Goal: Navigation & Orientation: Find specific page/section

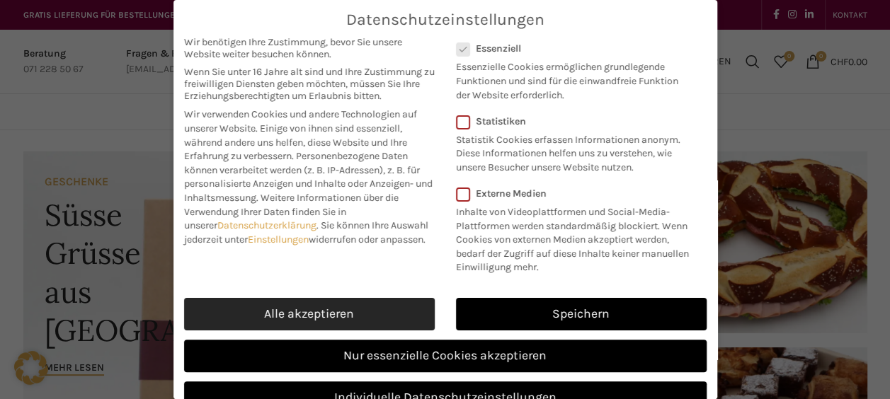
click at [338, 317] on link "Alle akzeptieren" at bounding box center [309, 314] width 251 height 33
checkbox input "true"
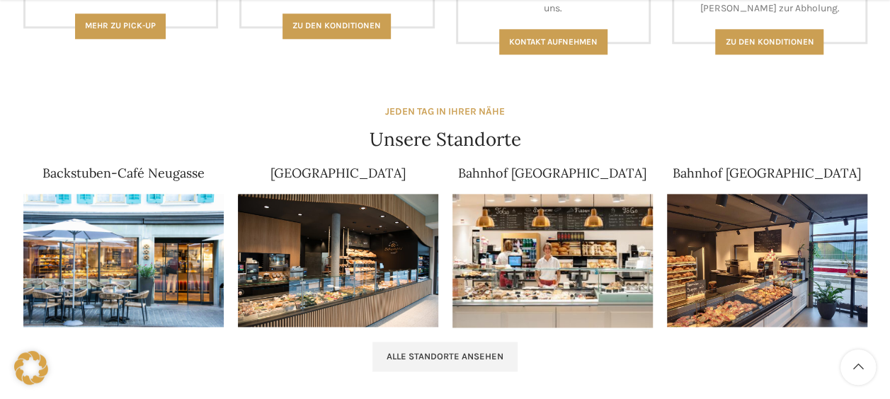
scroll to position [820, 0]
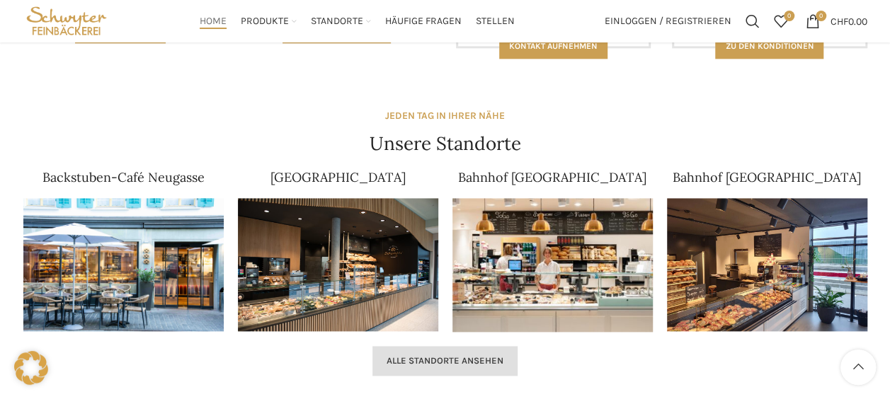
click at [505, 358] on link "Alle Standorte ansehen" at bounding box center [444, 361] width 145 height 30
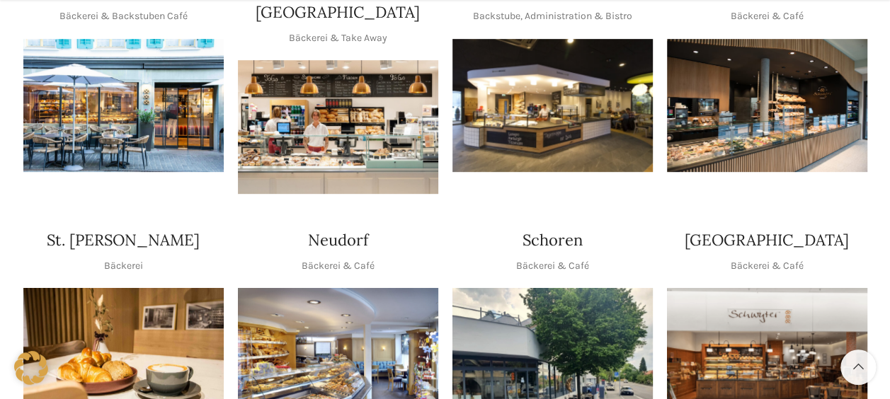
scroll to position [509, 0]
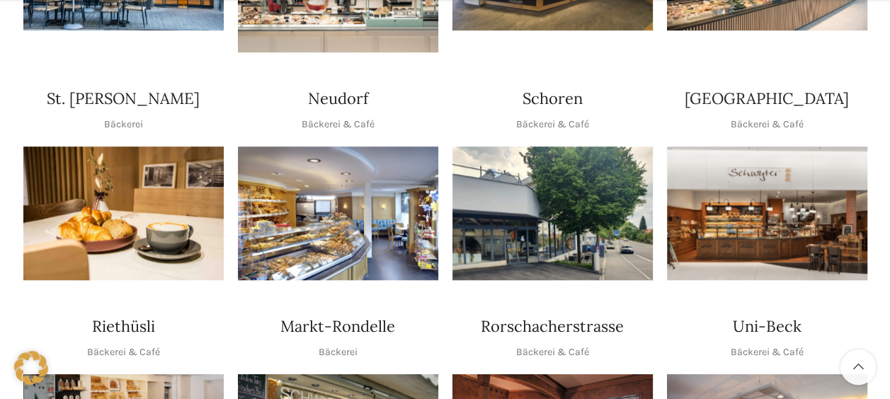
click at [549, 194] on img "1 / 1" at bounding box center [552, 214] width 200 height 134
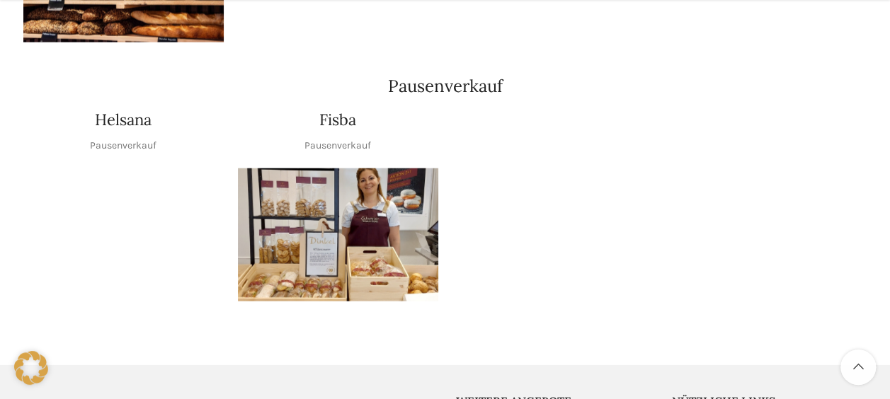
scroll to position [1709, 0]
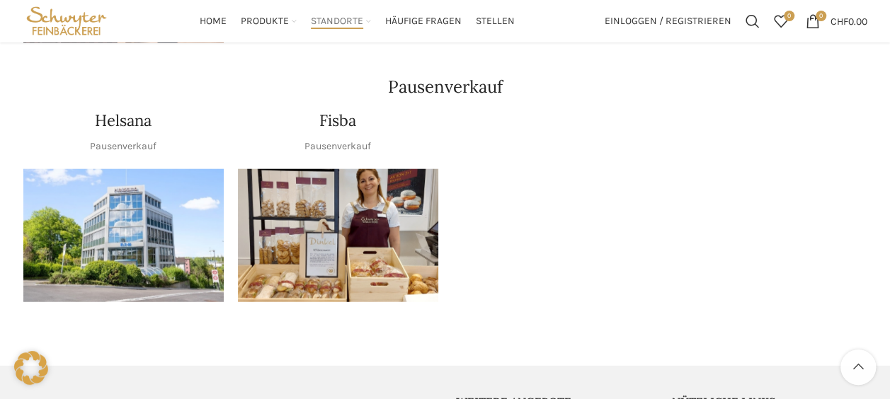
click at [378, 210] on img "1 / 1" at bounding box center [338, 236] width 200 height 134
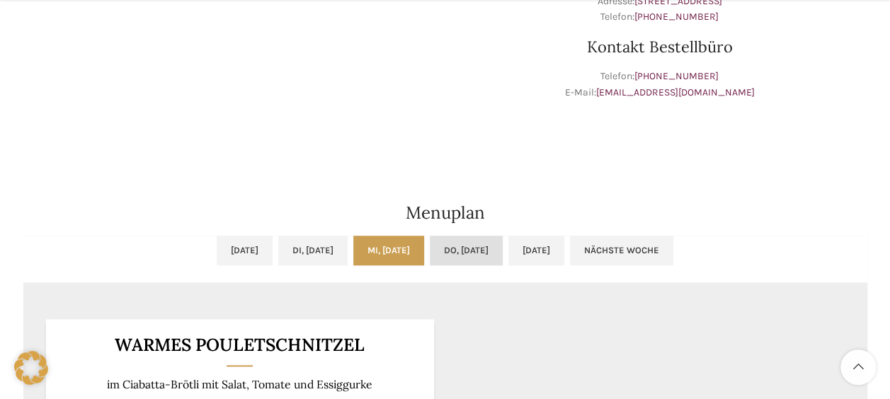
scroll to position [716, 0]
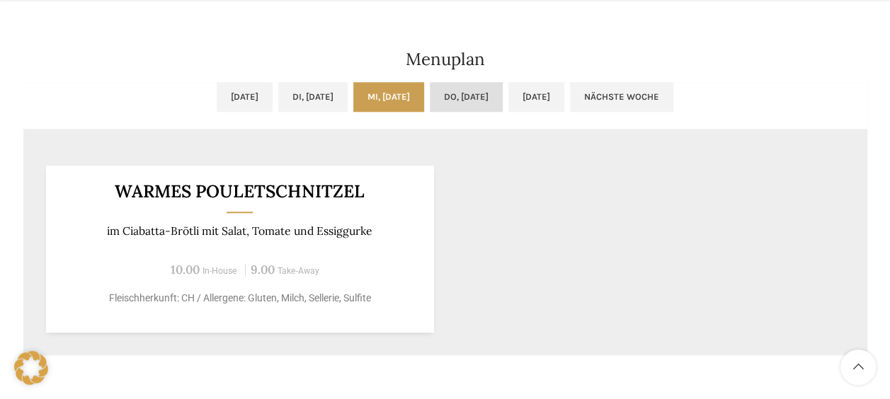
click at [490, 93] on link "Do, 04.09.2025" at bounding box center [466, 97] width 73 height 30
